Goal: Task Accomplishment & Management: Complete application form

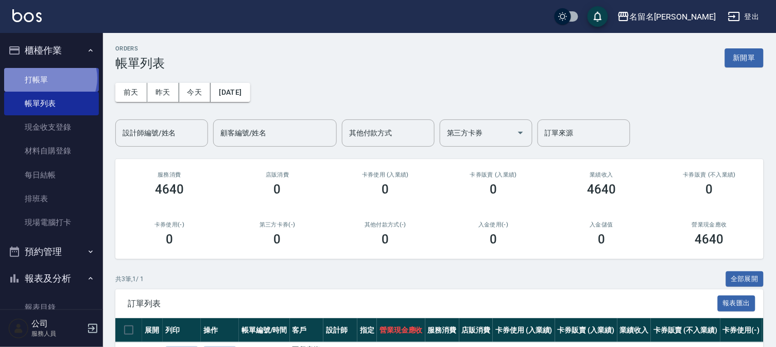
click at [49, 77] on link "打帳單" at bounding box center [51, 80] width 95 height 24
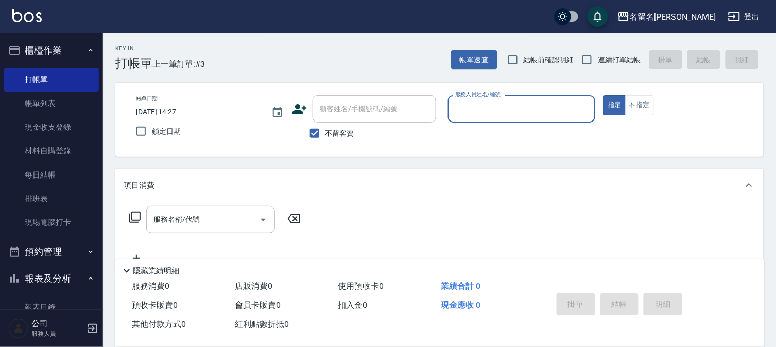
click at [482, 113] on input "服務人員姓名/編號" at bounding box center [522, 109] width 139 height 18
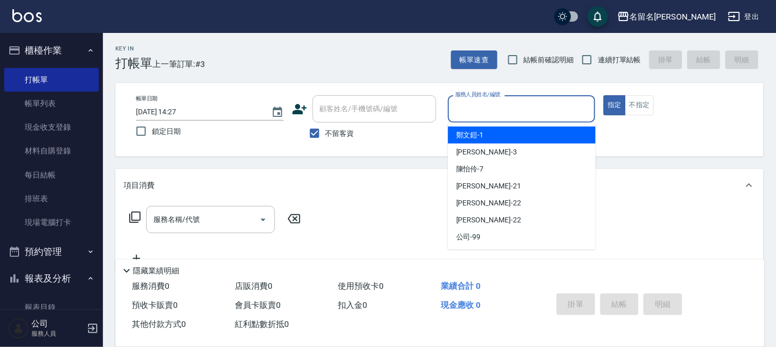
click at [483, 130] on span "[PERSON_NAME]-1" at bounding box center [470, 135] width 28 height 11
type input "[PERSON_NAME]-1"
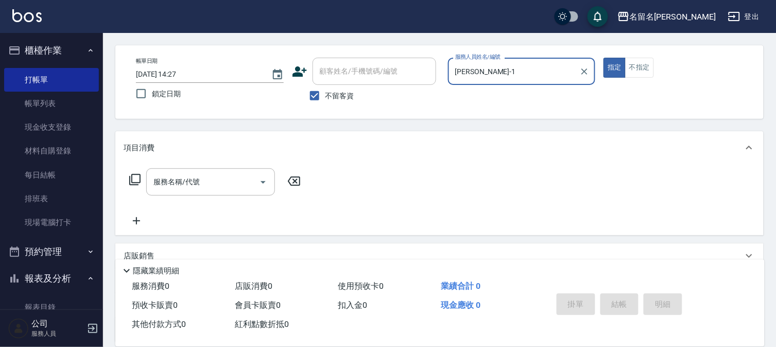
scroll to position [57, 0]
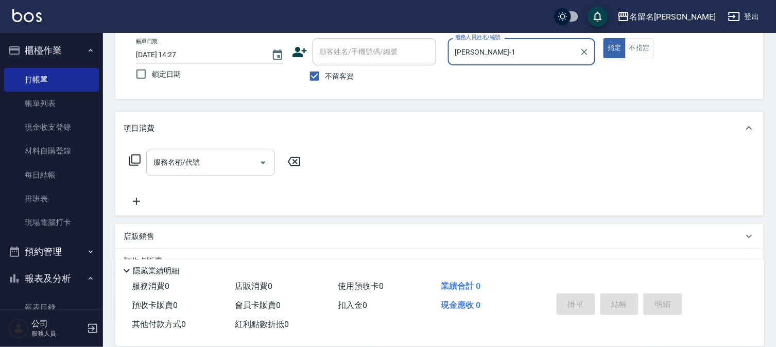
click at [151, 165] on input "服務名稱/代號" at bounding box center [203, 162] width 104 height 18
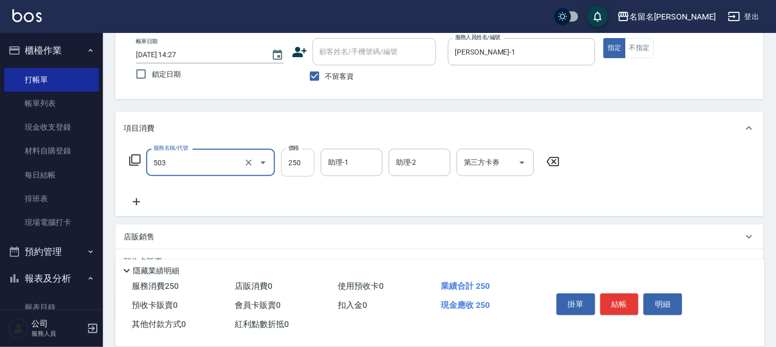
type input "指定洗髮(503)"
click at [291, 163] on input "250" at bounding box center [297, 163] width 33 height 28
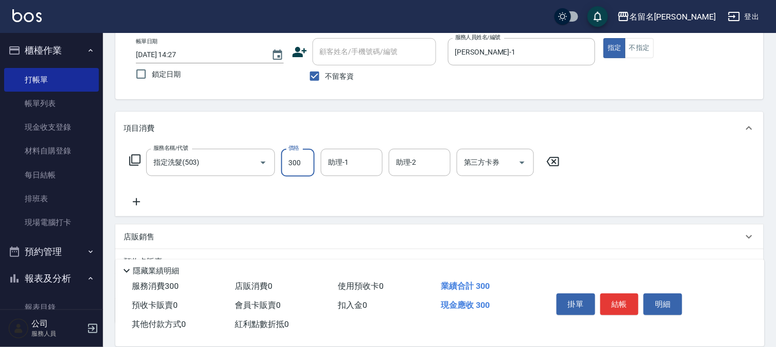
type input "300"
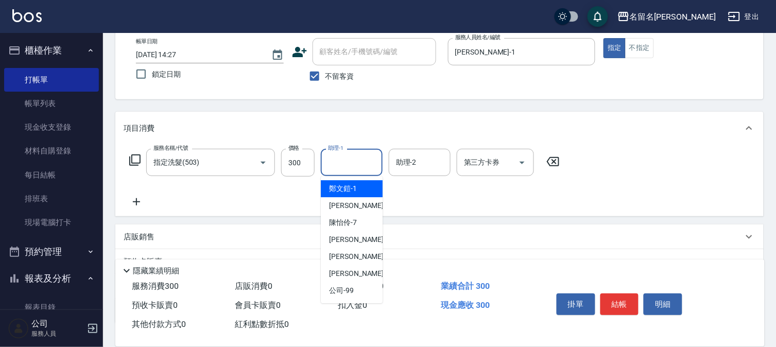
click at [348, 162] on input "助理-1" at bounding box center [352, 162] width 53 height 18
drag, startPoint x: 343, startPoint y: 189, endPoint x: 311, endPoint y: 178, distance: 34.2
click at [343, 189] on span "[PERSON_NAME]-1" at bounding box center [343, 188] width 28 height 11
type input "[PERSON_NAME]-1"
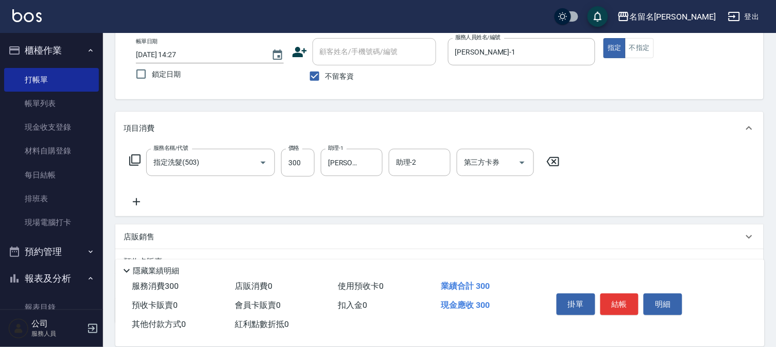
click at [137, 200] on icon at bounding box center [136, 201] width 7 height 7
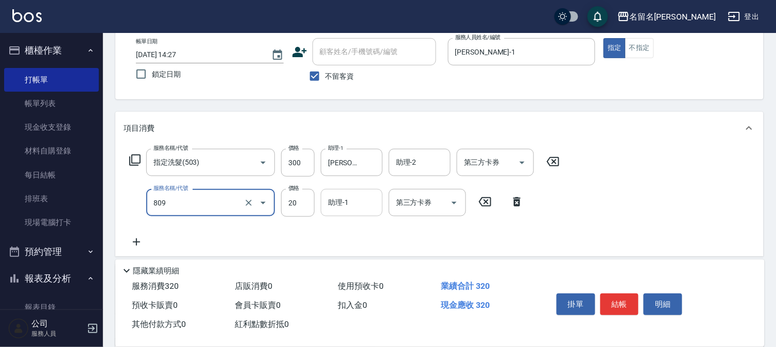
type input "[PERSON_NAME](809)"
click at [352, 194] on input "助理-1" at bounding box center [352, 203] width 53 height 18
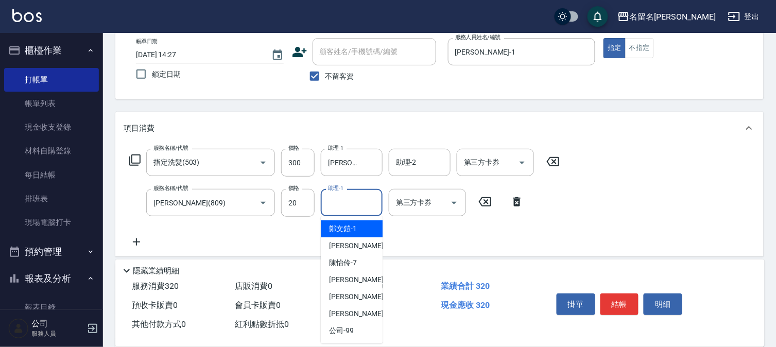
click at [348, 224] on span "[PERSON_NAME]-1" at bounding box center [343, 229] width 28 height 11
type input "[PERSON_NAME]-1"
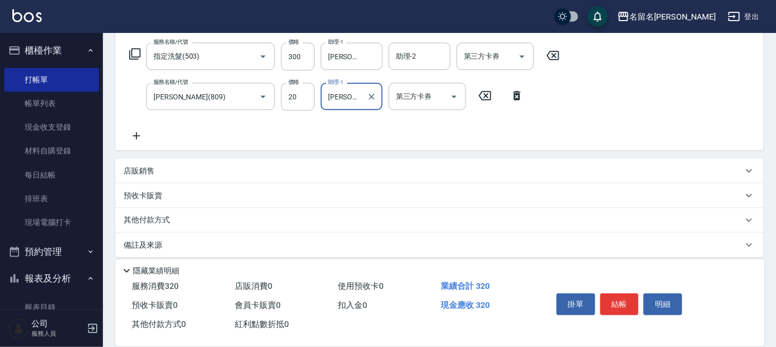
scroll to position [171, 0]
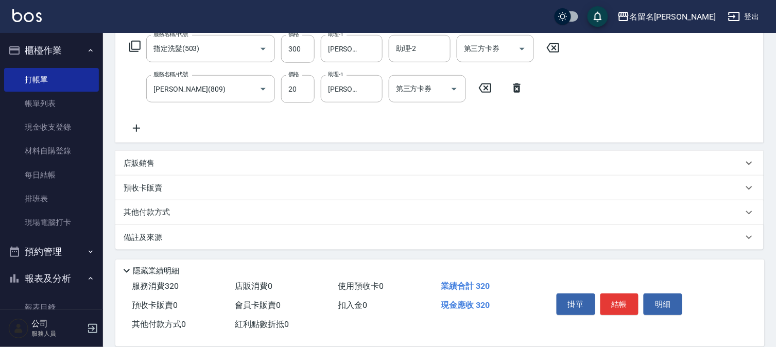
click at [137, 128] on icon at bounding box center [136, 128] width 7 height 7
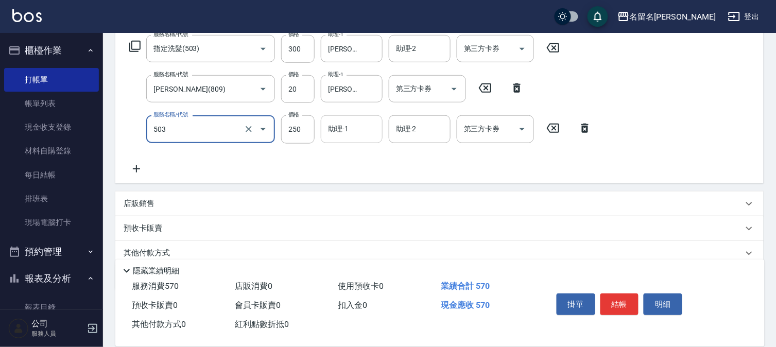
type input "指定洗髮(503)"
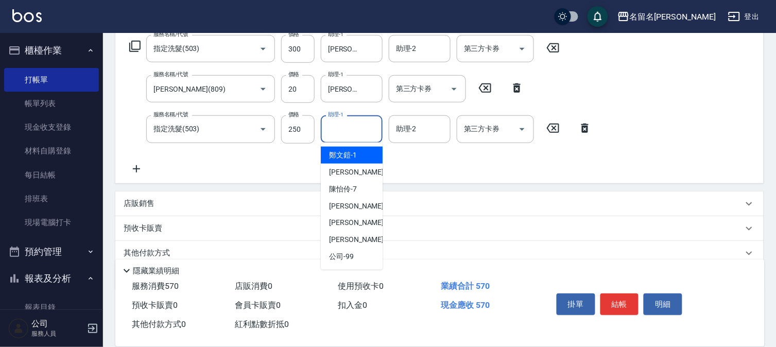
click at [338, 127] on input "助理-1" at bounding box center [352, 129] width 53 height 18
click at [343, 153] on span "[PERSON_NAME]-1" at bounding box center [343, 155] width 28 height 11
type input "[PERSON_NAME]-1"
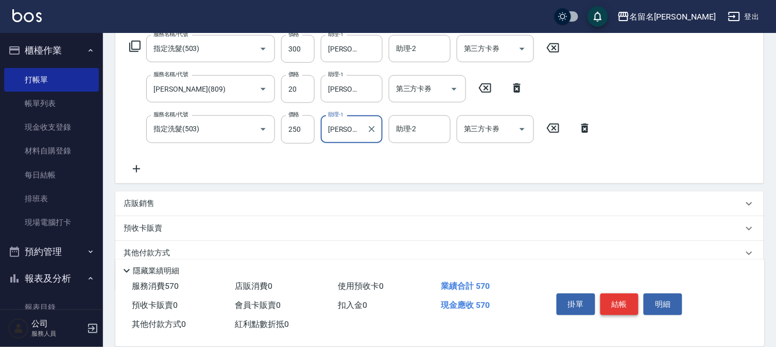
click at [620, 301] on button "結帳" at bounding box center [620, 305] width 39 height 22
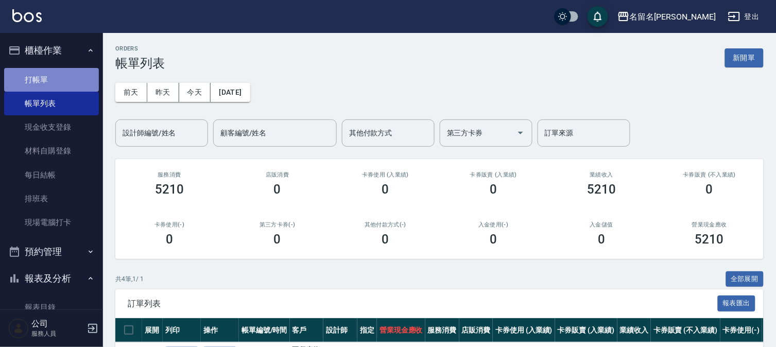
click at [62, 74] on link "打帳單" at bounding box center [51, 80] width 95 height 24
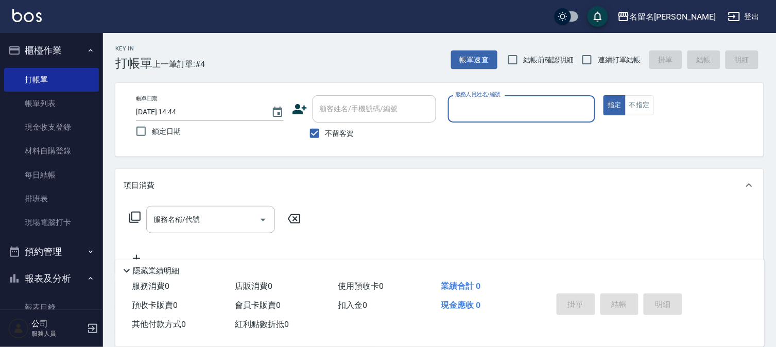
click at [554, 115] on input "服務人員姓名/編號" at bounding box center [522, 109] width 139 height 18
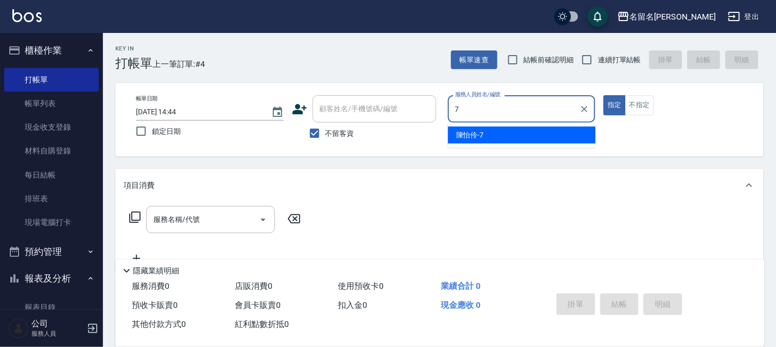
type input "陳怡伶-7"
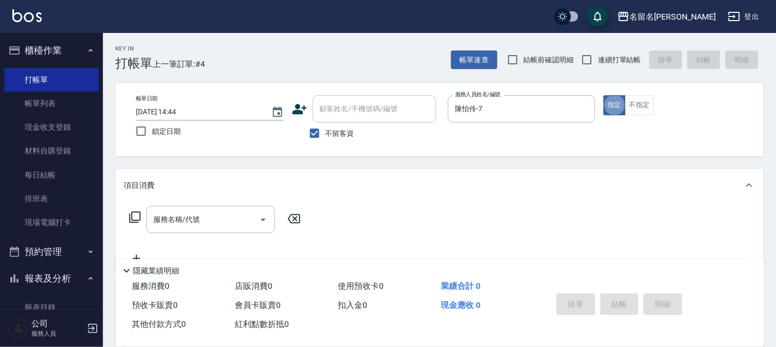
type button "true"
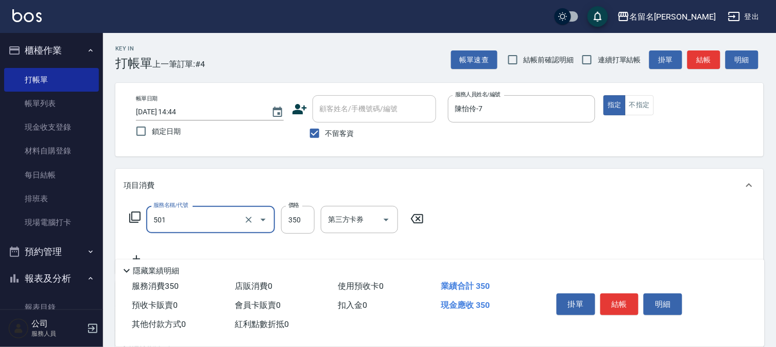
type input "P.S洗髮(501)"
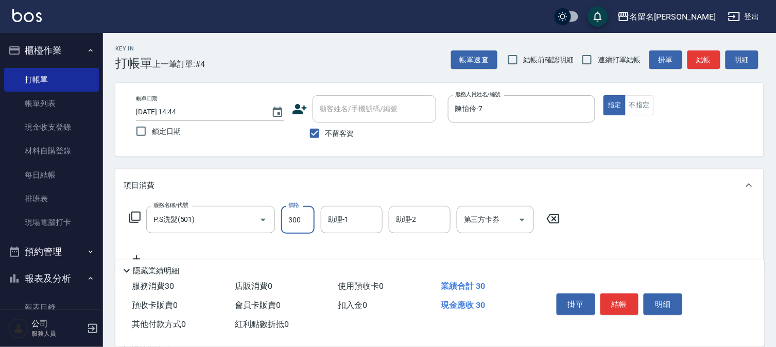
type input "300"
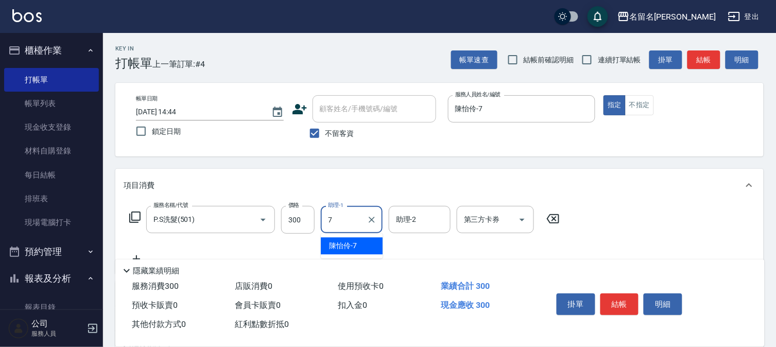
type input "陳怡伶-7"
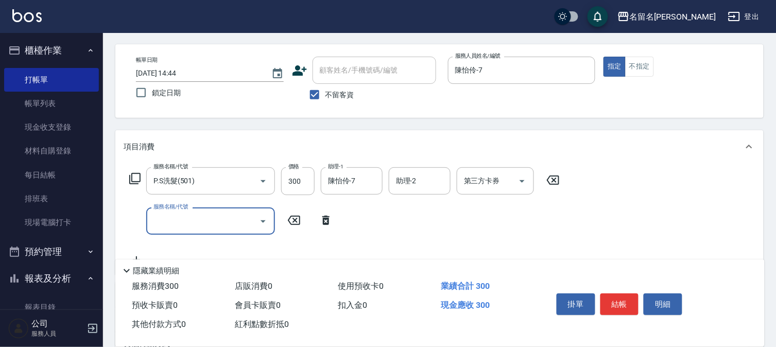
scroll to position [57, 0]
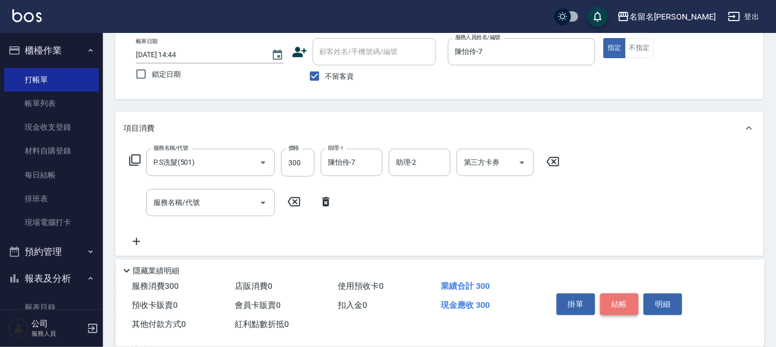
click at [629, 302] on button "結帳" at bounding box center [620, 305] width 39 height 22
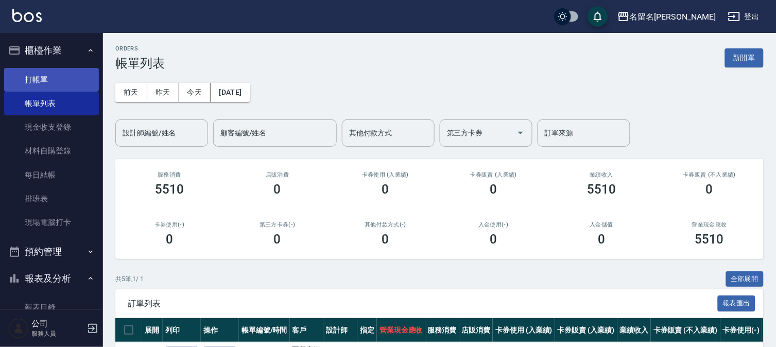
click at [74, 74] on link "打帳單" at bounding box center [51, 80] width 95 height 24
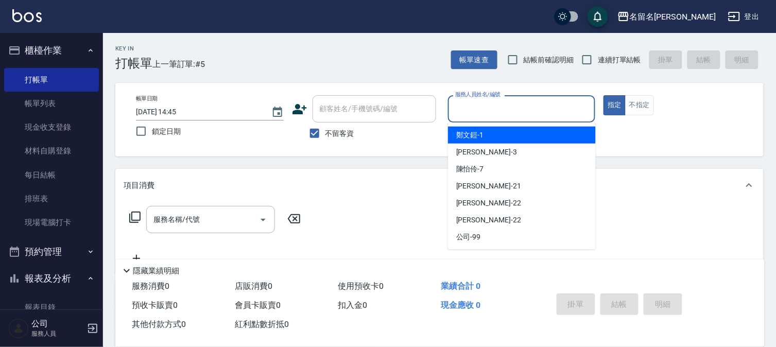
click at [565, 116] on input "服務人員姓名/編號" at bounding box center [522, 109] width 139 height 18
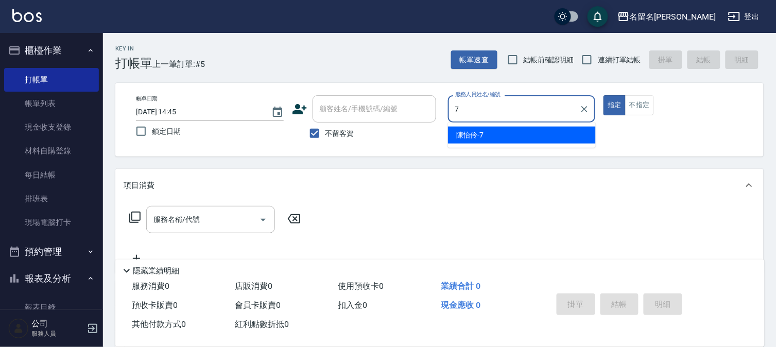
type input "7"
type button "true"
type input "陳怡伶-7"
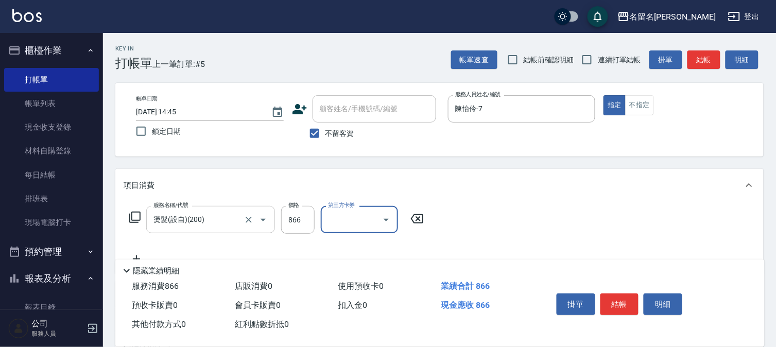
click at [202, 215] on input "燙髮(設自)(200)" at bounding box center [196, 220] width 91 height 18
type input "染髮設自(403)"
type input "1000"
click at [180, 218] on input "染髮設自(403)" at bounding box center [196, 220] width 91 height 18
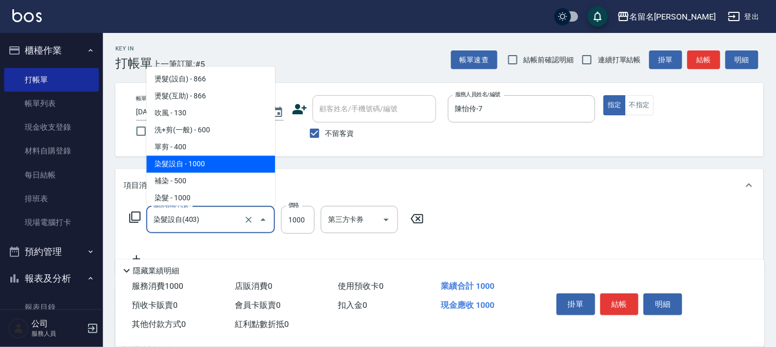
scroll to position [52, 0]
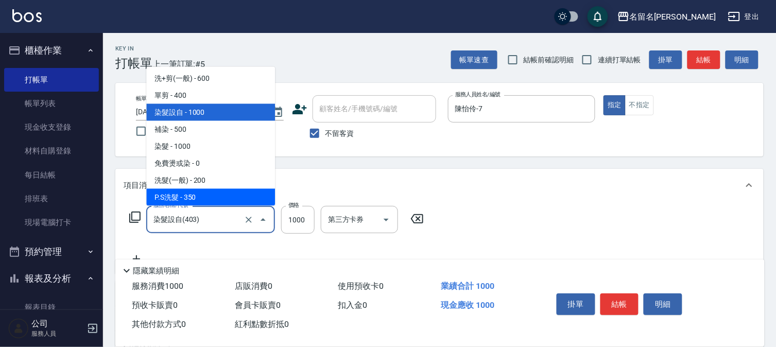
type input "P.S洗髮(501)"
type input "350"
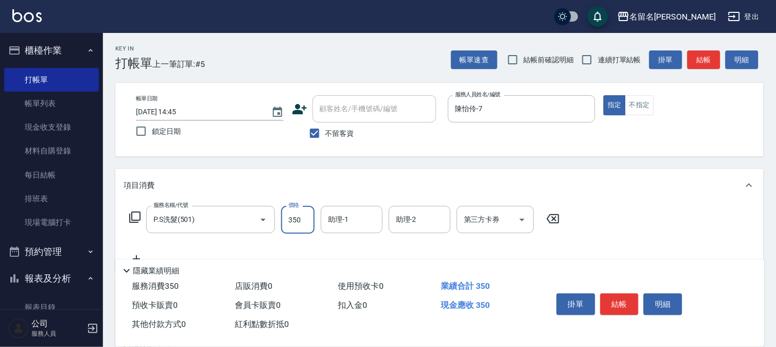
click at [308, 216] on input "350" at bounding box center [297, 220] width 33 height 28
click at [297, 209] on label "價格" at bounding box center [293, 205] width 11 height 8
click at [297, 209] on input "350" at bounding box center [297, 220] width 33 height 28
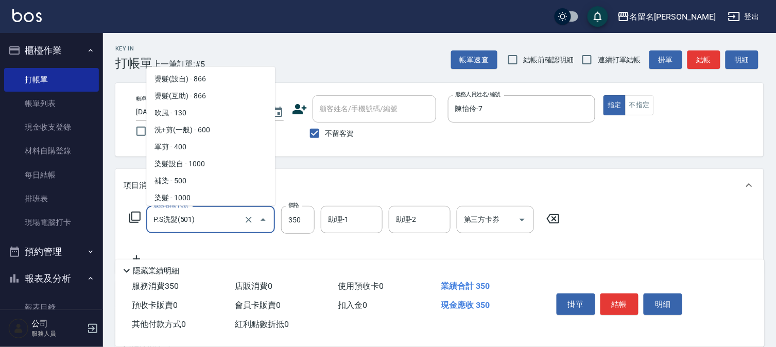
click at [184, 227] on input "P.S洗髮(501)" at bounding box center [196, 220] width 91 height 18
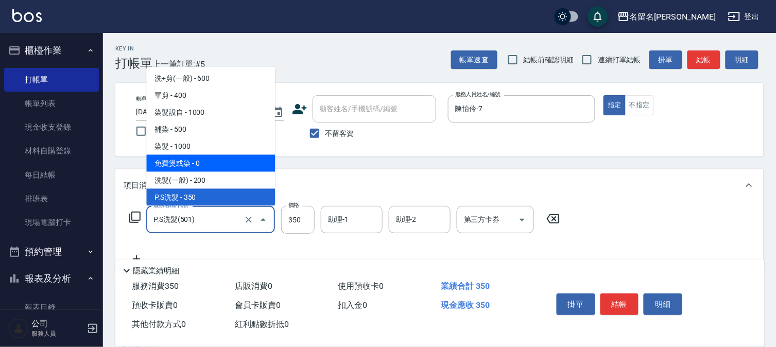
scroll to position [109, 0]
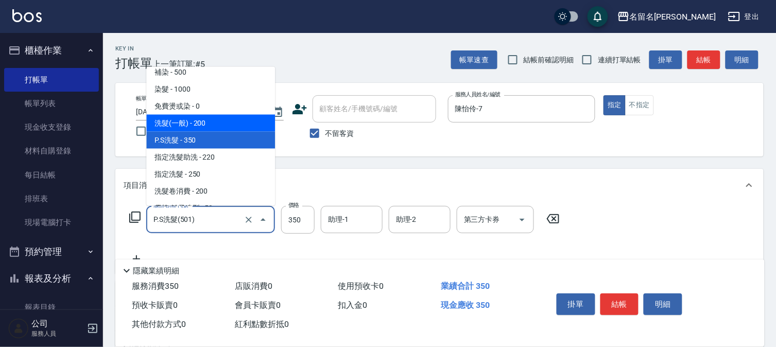
click at [204, 126] on span "洗髮(一般) - 200" at bounding box center [210, 123] width 129 height 17
type input "洗髮(一般)(500)"
type input "200"
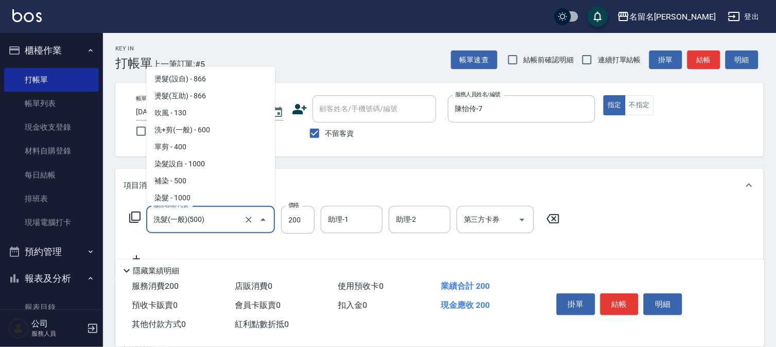
click at [215, 220] on input "洗髮(一般)(500)" at bounding box center [196, 220] width 91 height 18
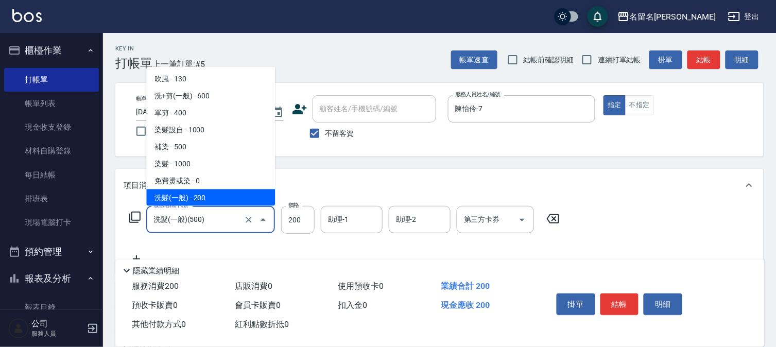
click at [556, 218] on icon at bounding box center [553, 219] width 26 height 12
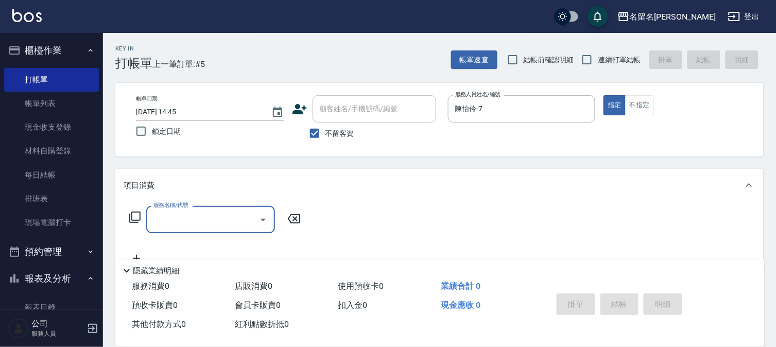
click at [218, 208] on div "服務名稱/代號" at bounding box center [210, 219] width 129 height 27
click at [215, 211] on input "服務名稱/代號" at bounding box center [203, 220] width 104 height 18
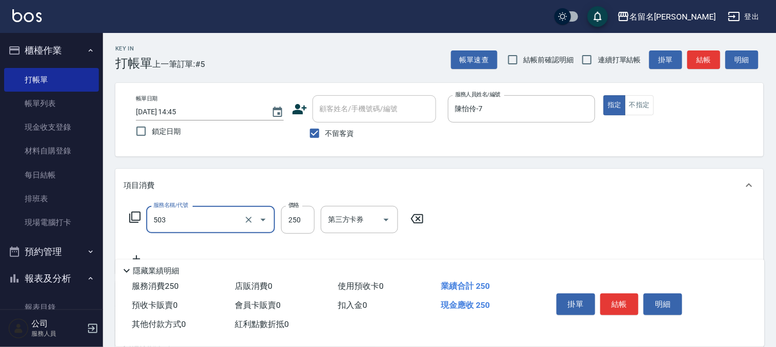
type input "指定洗髮(503)"
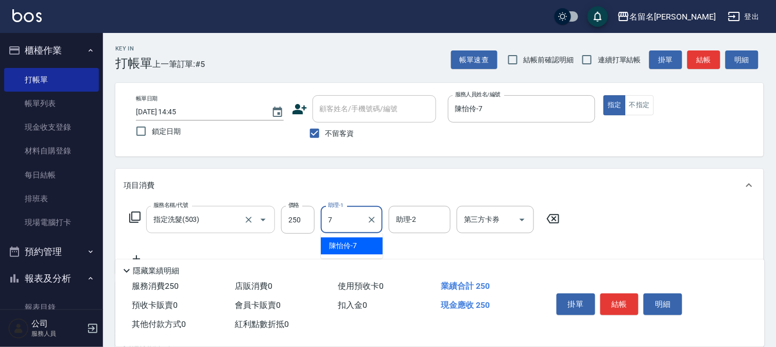
type input "陳怡伶-7"
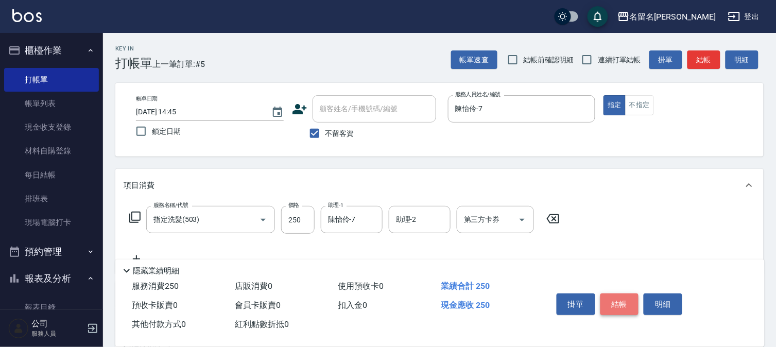
click at [616, 306] on button "結帳" at bounding box center [620, 305] width 39 height 22
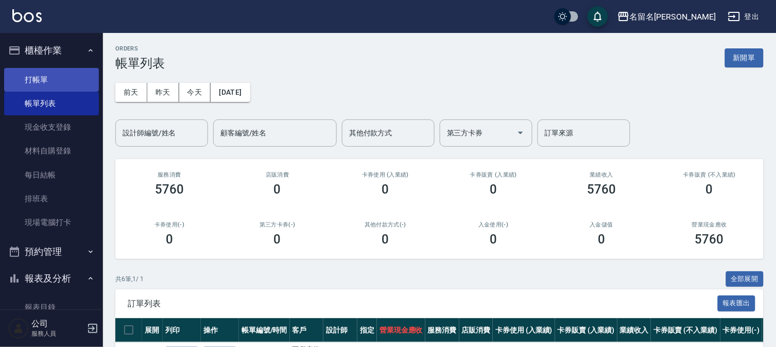
click at [59, 81] on link "打帳單" at bounding box center [51, 80] width 95 height 24
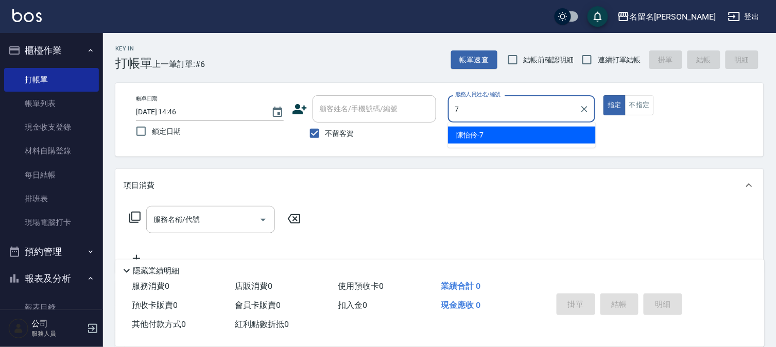
type input "陳怡伶-7"
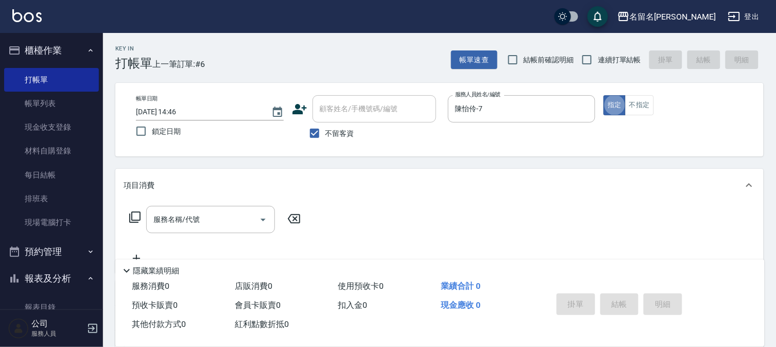
type button "true"
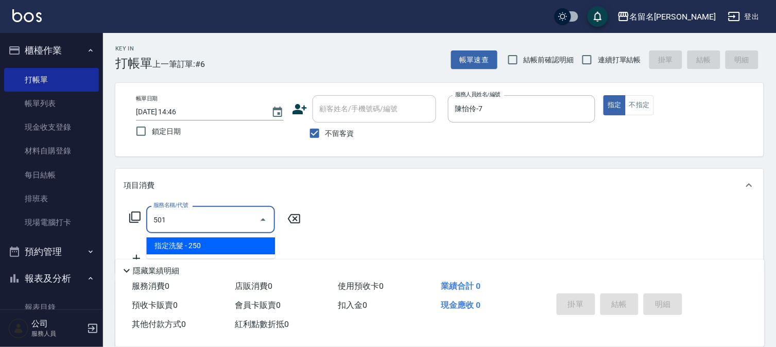
click at [225, 215] on input "501" at bounding box center [203, 220] width 104 height 18
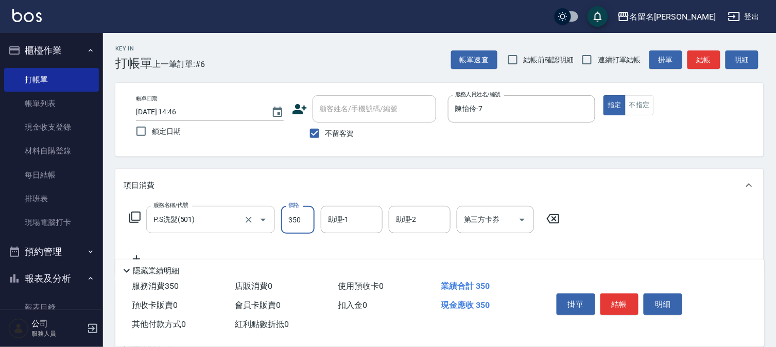
click at [217, 227] on input "P.S洗髮(501)" at bounding box center [196, 220] width 91 height 18
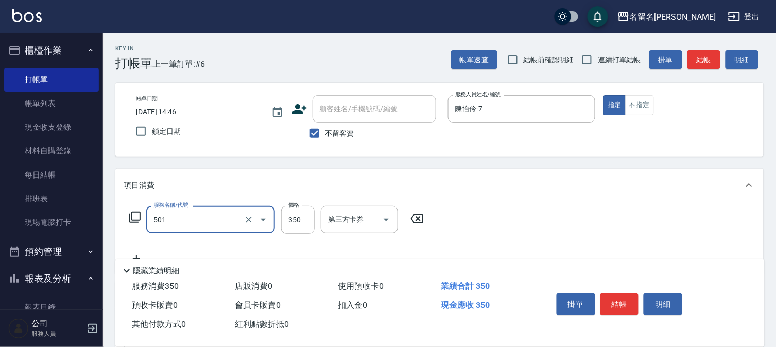
type input "P.S洗髮(501)"
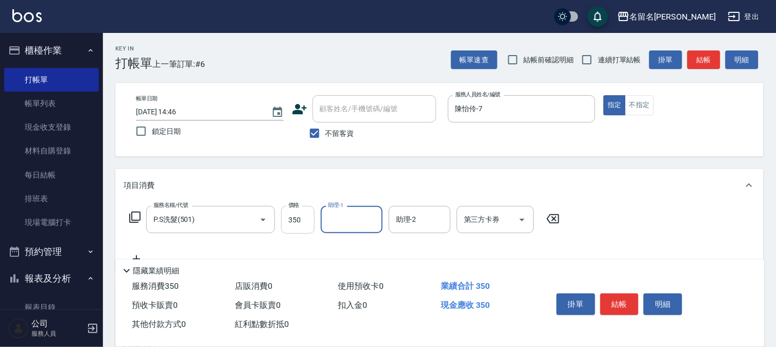
click at [301, 209] on input "350" at bounding box center [297, 220] width 33 height 28
type input "300"
type input "陳怡伶-7"
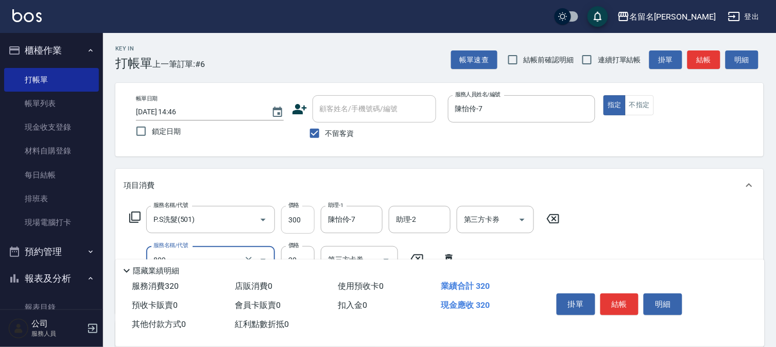
type input "[PERSON_NAME](809)"
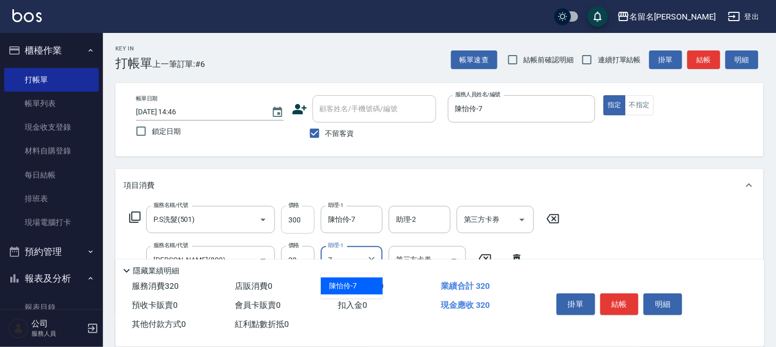
type input "陳怡伶-7"
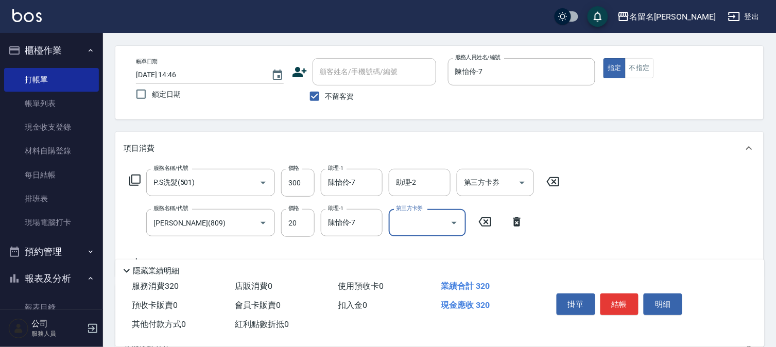
scroll to position [57, 0]
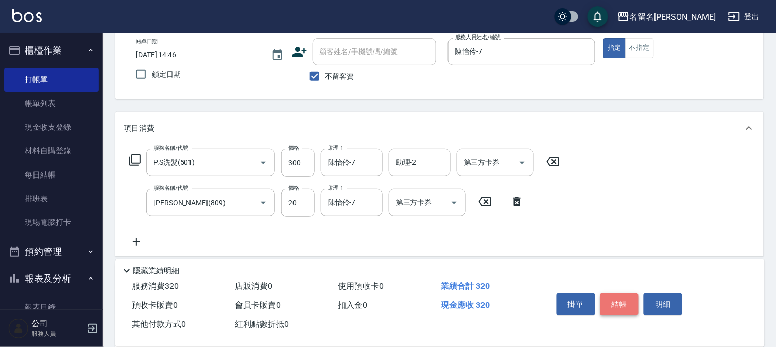
click at [631, 297] on button "結帳" at bounding box center [620, 305] width 39 height 22
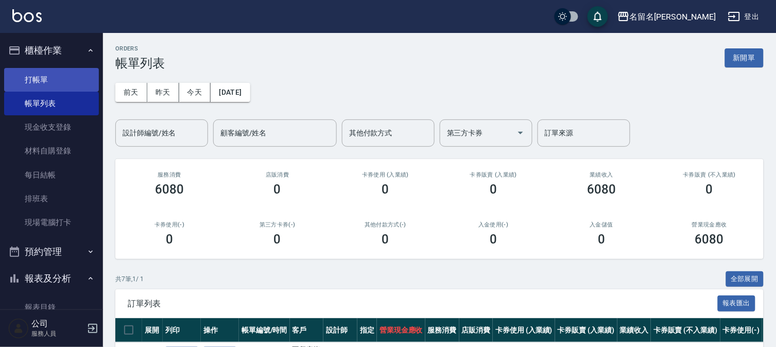
click at [74, 77] on link "打帳單" at bounding box center [51, 80] width 95 height 24
